Goal: Task Accomplishment & Management: Use online tool/utility

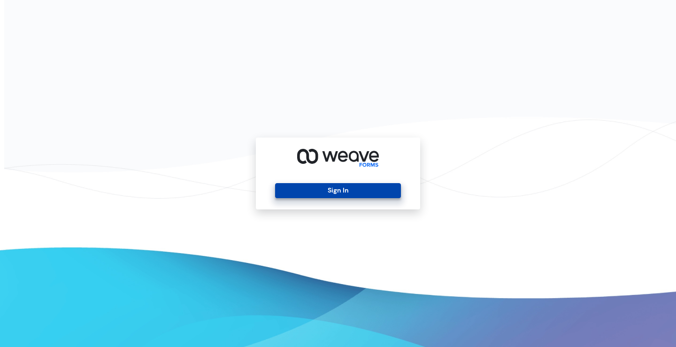
click at [348, 187] on button "Sign In" at bounding box center [337, 190] width 125 height 15
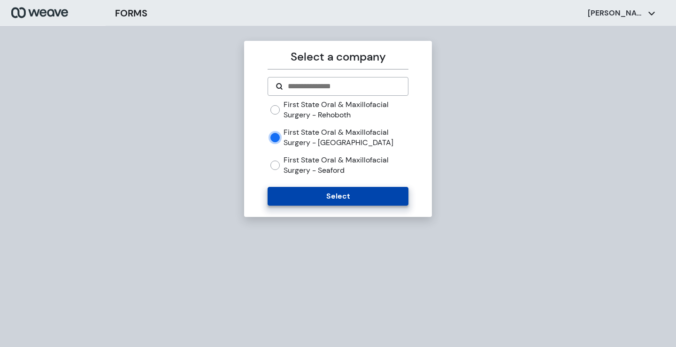
click at [315, 197] on button "Select" at bounding box center [338, 196] width 140 height 19
